Goal: Task Accomplishment & Management: Manage account settings

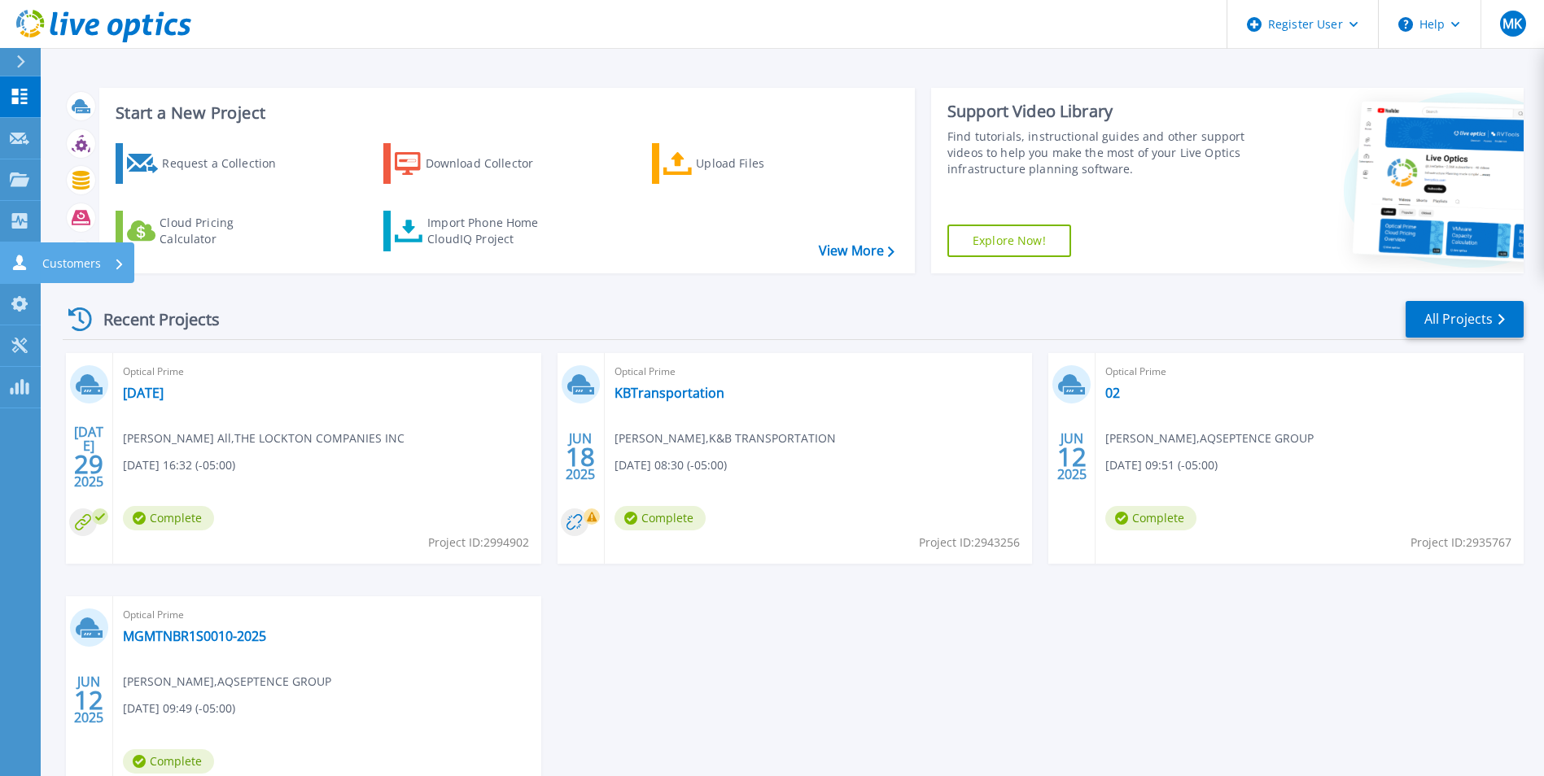
click at [13, 253] on link "Customers Customers" at bounding box center [20, 262] width 41 height 41
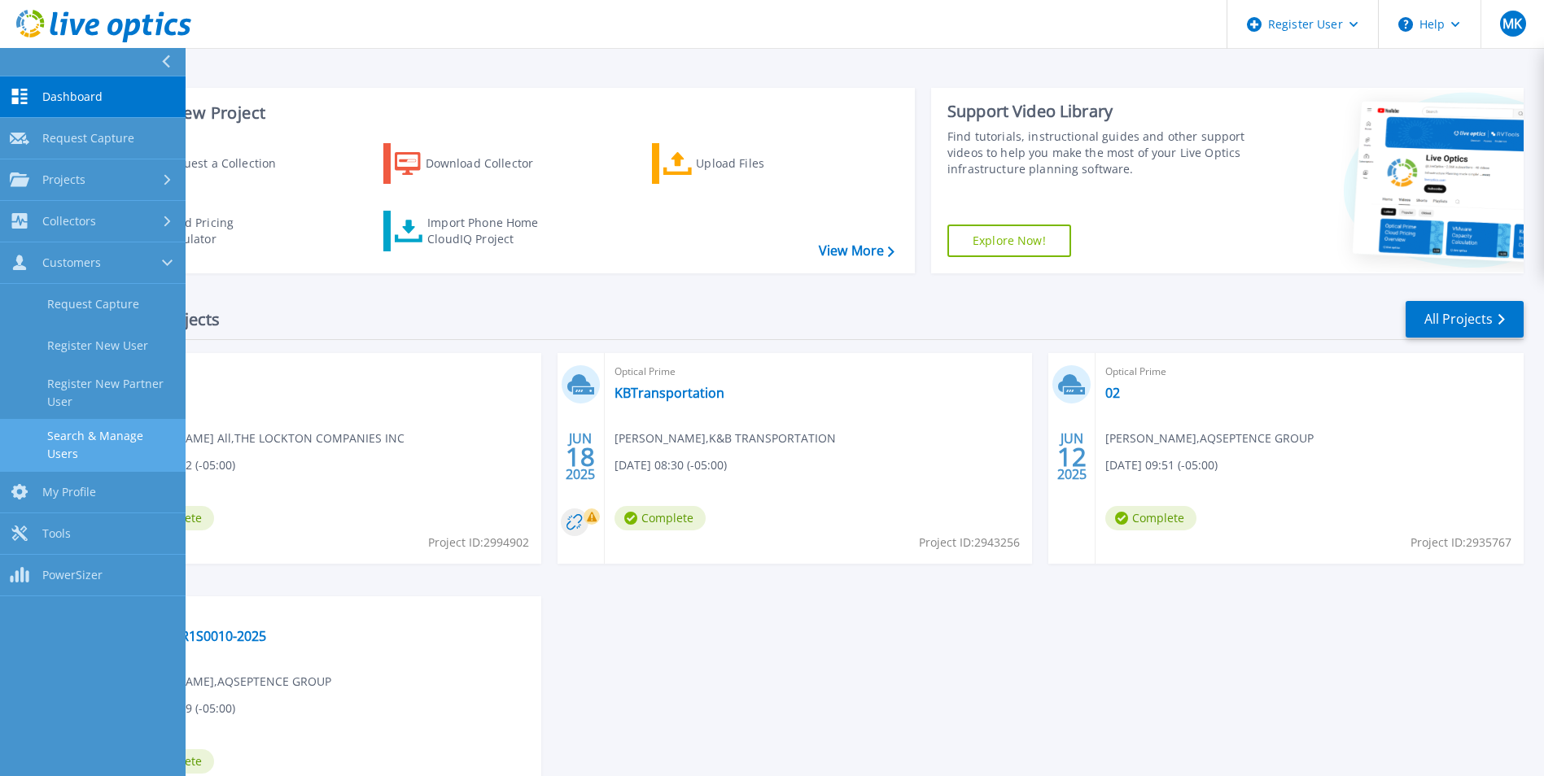
click at [71, 430] on link "Search & Manage Users" at bounding box center [93, 445] width 186 height 52
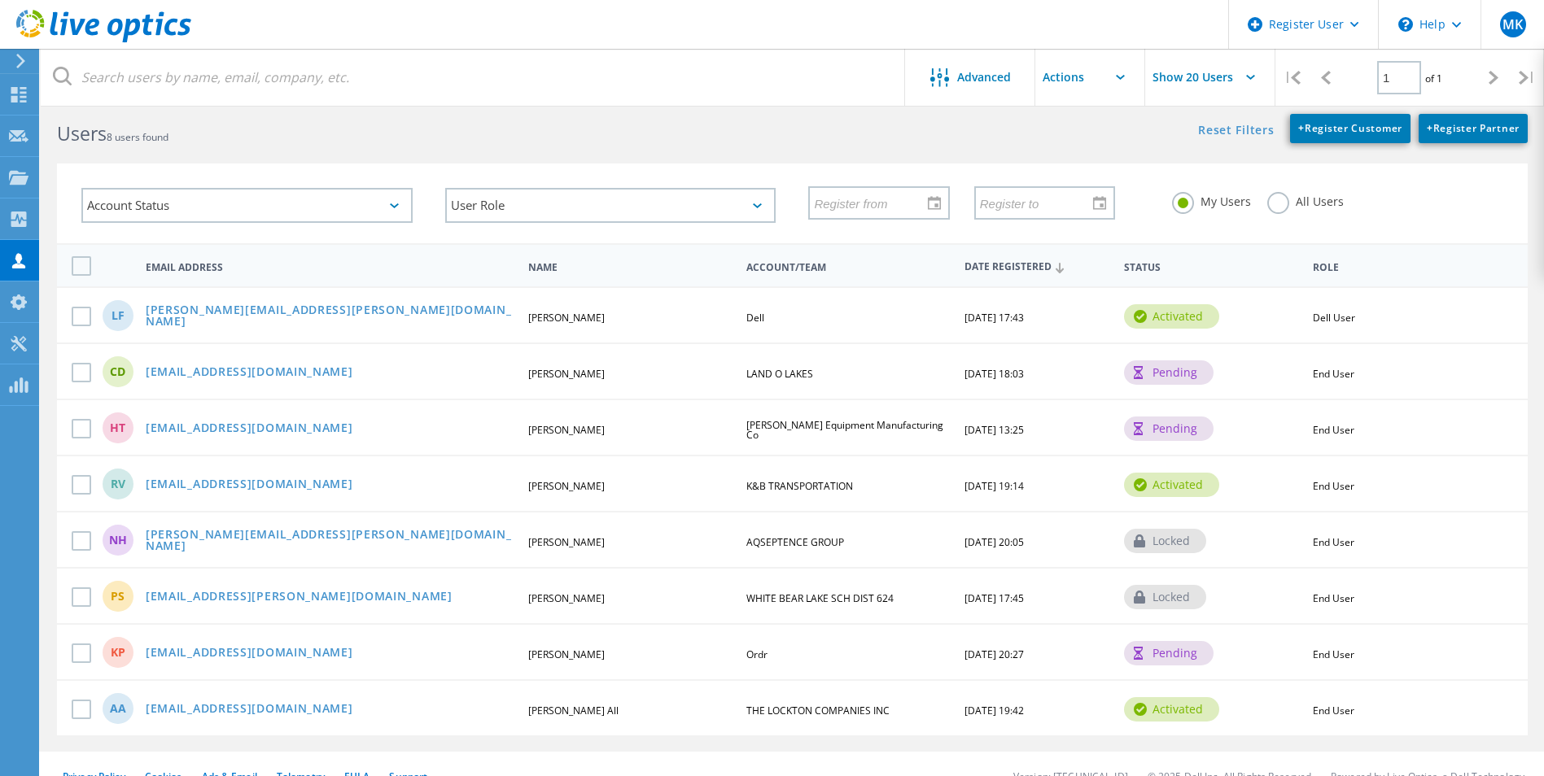
scroll to position [35, 0]
click at [184, 657] on link "[EMAIL_ADDRESS][DOMAIN_NAME]" at bounding box center [249, 656] width 207 height 14
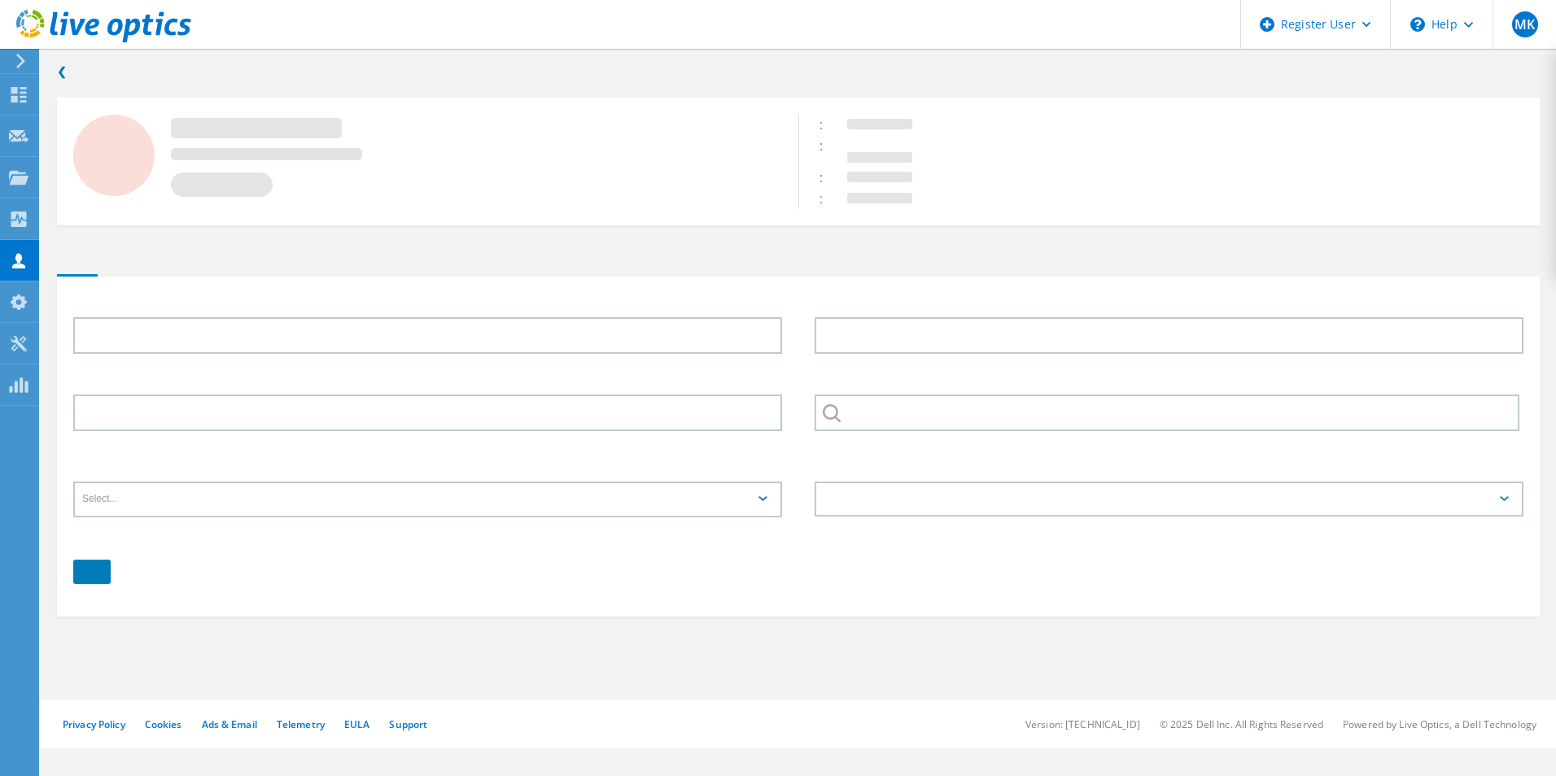
type input "[PERSON_NAME]"
type input "Ordr"
type input "English"
